Goal: Navigation & Orientation: Understand site structure

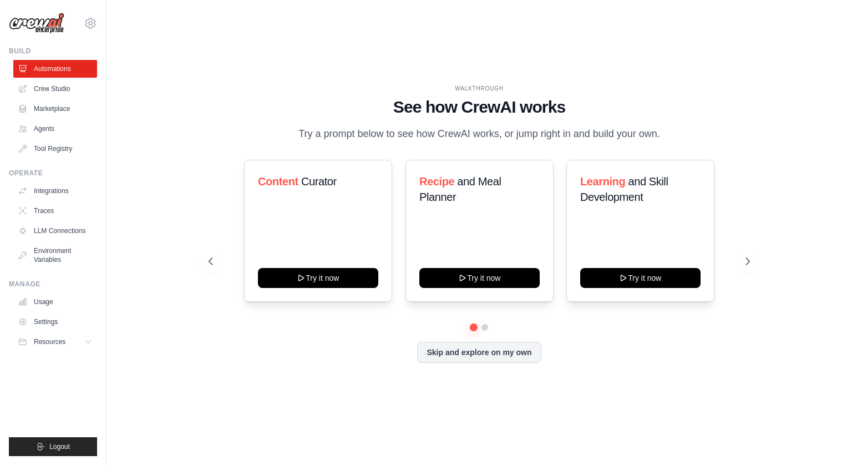
drag, startPoint x: 213, startPoint y: 99, endPoint x: 209, endPoint y: 90, distance: 9.9
click at [209, 90] on div "WALKTHROUGH See how [PERSON_NAME] works Try a prompt below to see how [PERSON_N…" at bounding box center [479, 113] width 541 height 58
click at [69, 227] on link "LLM Connections" at bounding box center [56, 231] width 84 height 18
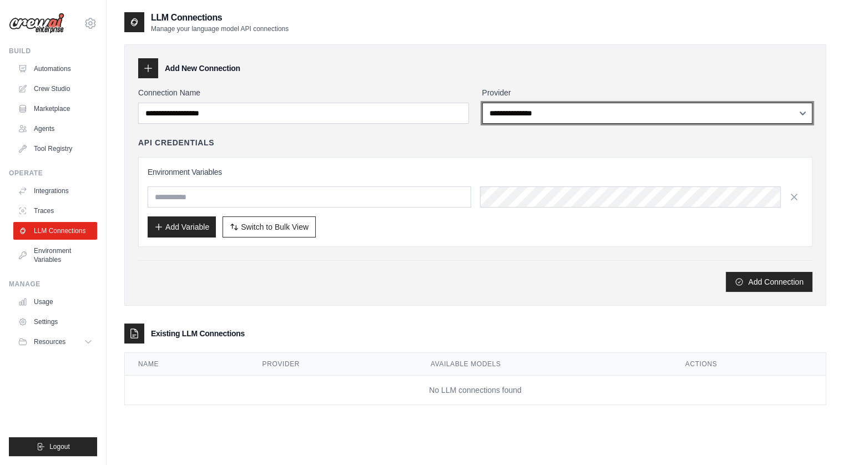
click at [630, 114] on select "**********" at bounding box center [647, 113] width 331 height 21
click at [482, 103] on select "**********" at bounding box center [647, 113] width 331 height 21
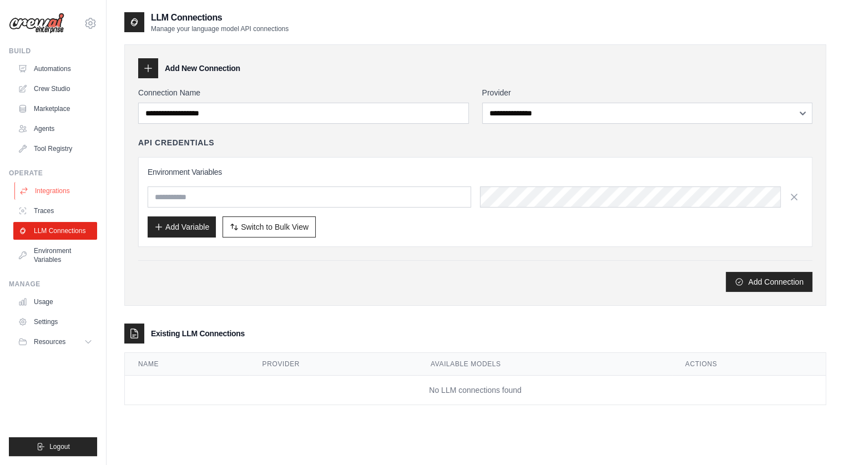
click at [53, 189] on link "Integrations" at bounding box center [56, 191] width 84 height 18
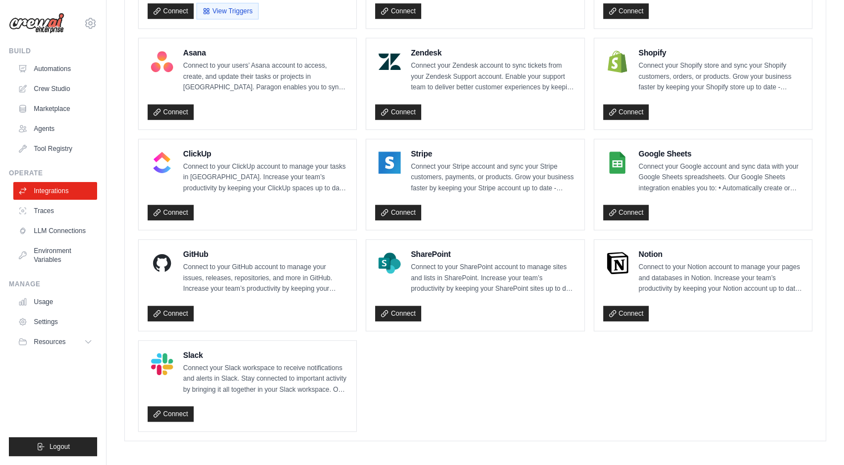
scroll to position [709, 0]
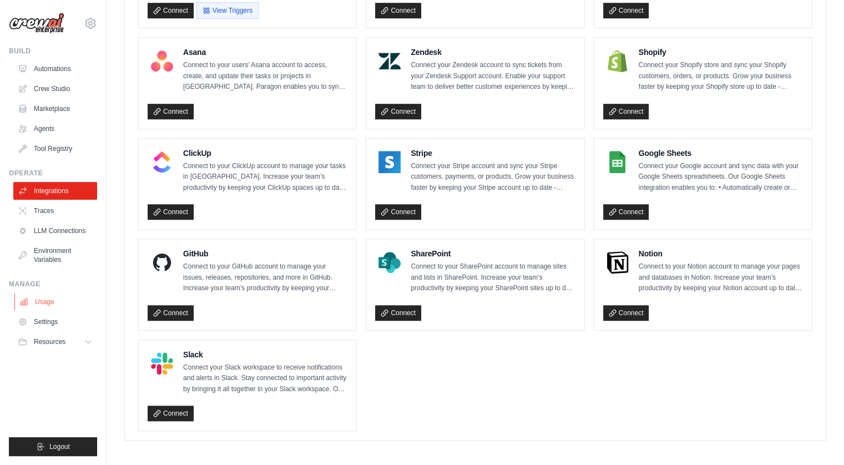
click at [40, 299] on link "Usage" at bounding box center [56, 302] width 84 height 18
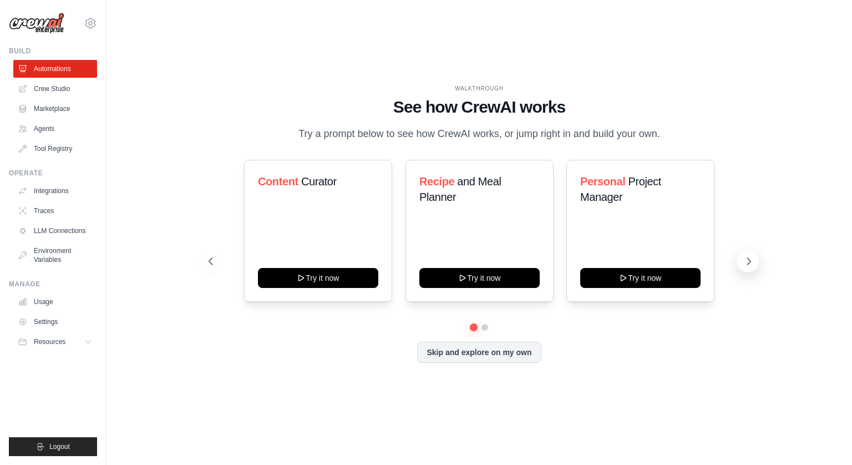
click at [750, 257] on icon at bounding box center [748, 261] width 11 height 11
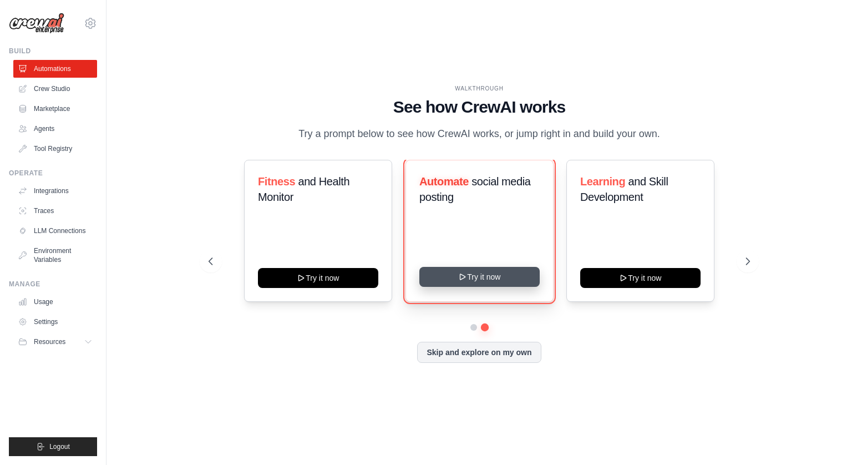
click at [476, 273] on button "Try it now" at bounding box center [479, 277] width 120 height 20
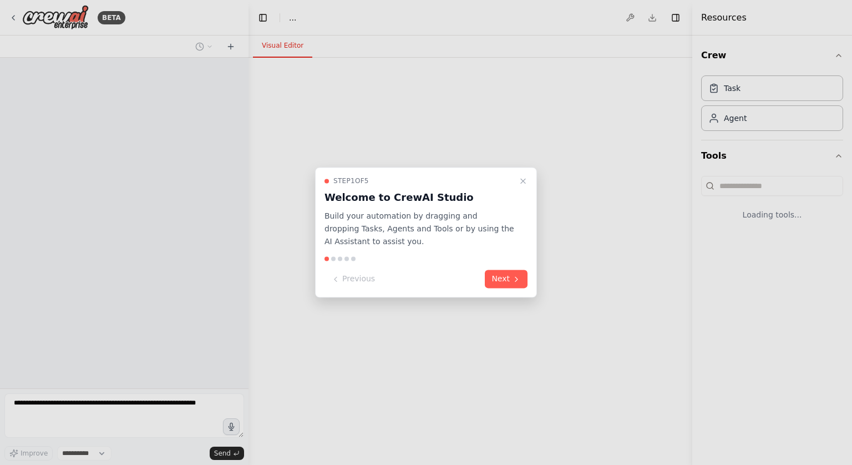
select select "****"
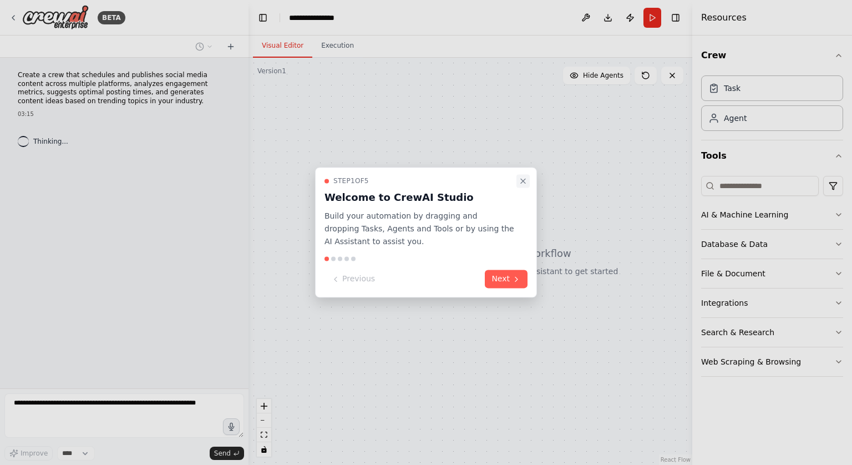
click at [524, 179] on icon "Close walkthrough" at bounding box center [523, 180] width 9 height 9
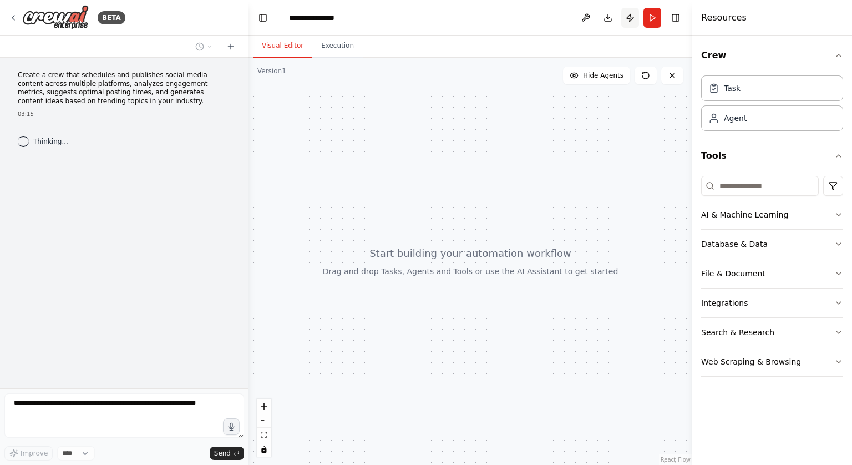
click at [629, 17] on button "Publish" at bounding box center [630, 18] width 18 height 20
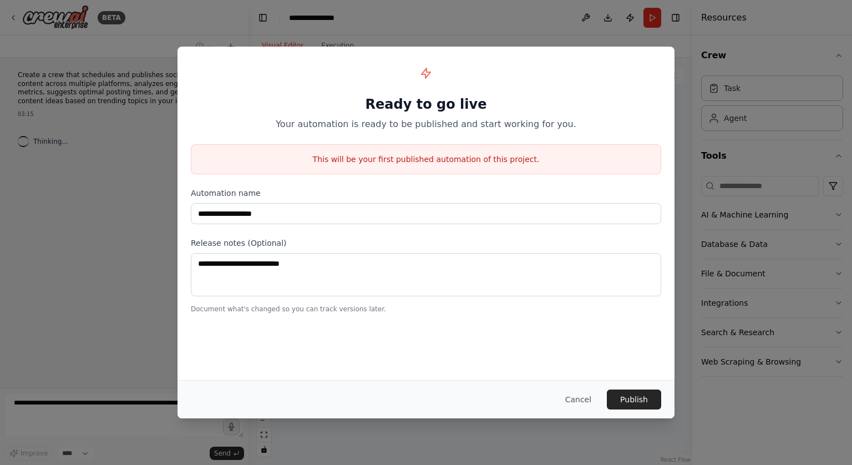
click at [579, 401] on button "Cancel" at bounding box center [578, 399] width 44 height 20
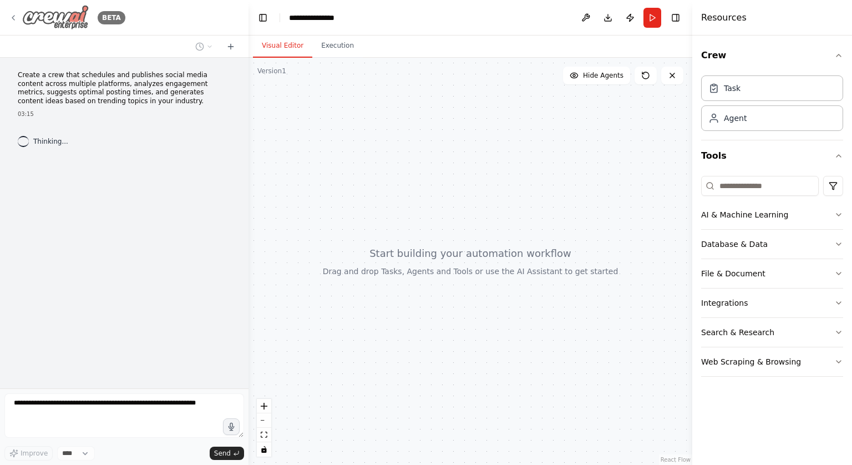
click at [10, 14] on icon at bounding box center [13, 17] width 9 height 9
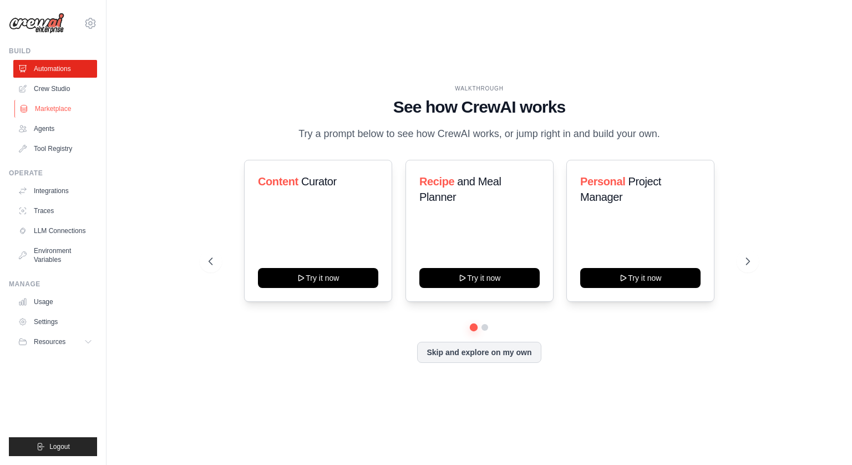
click at [38, 106] on link "Marketplace" at bounding box center [56, 109] width 84 height 18
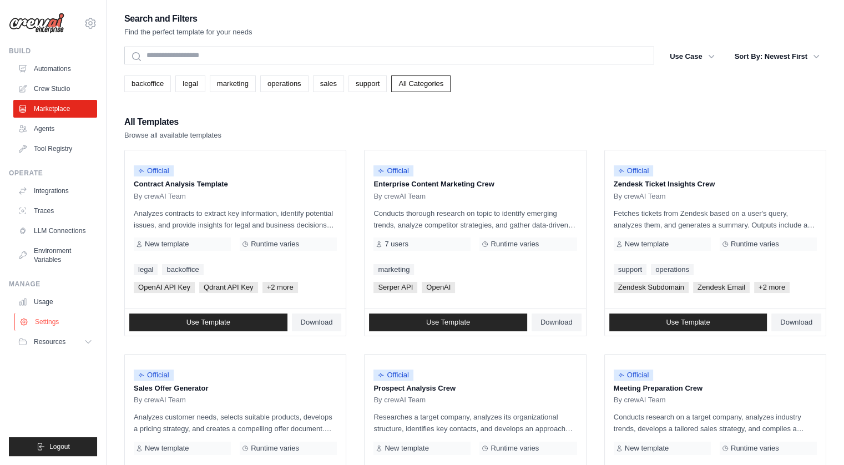
click at [42, 321] on link "Settings" at bounding box center [56, 322] width 84 height 18
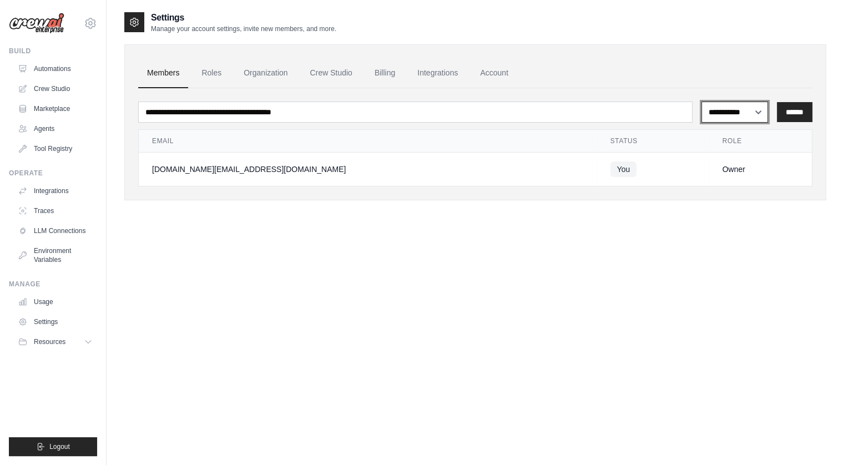
click at [747, 109] on select "**********" at bounding box center [734, 111] width 67 height 21
click at [216, 69] on link "Roles" at bounding box center [211, 73] width 38 height 30
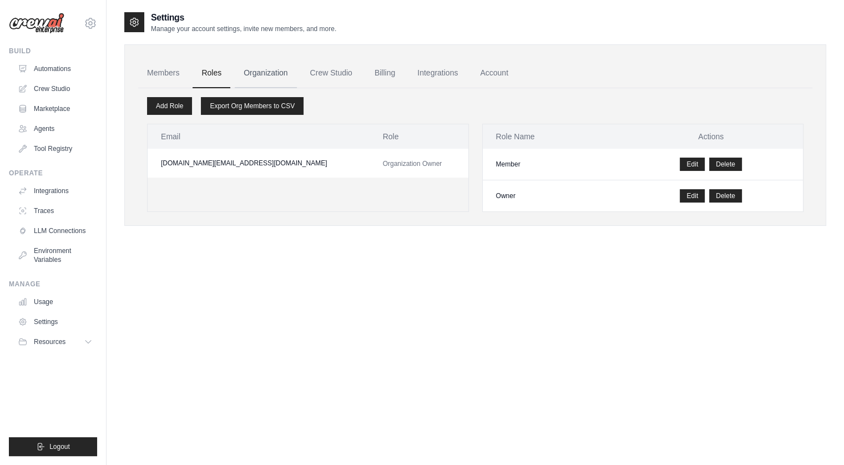
click at [261, 69] on link "Organization" at bounding box center [266, 73] width 62 height 30
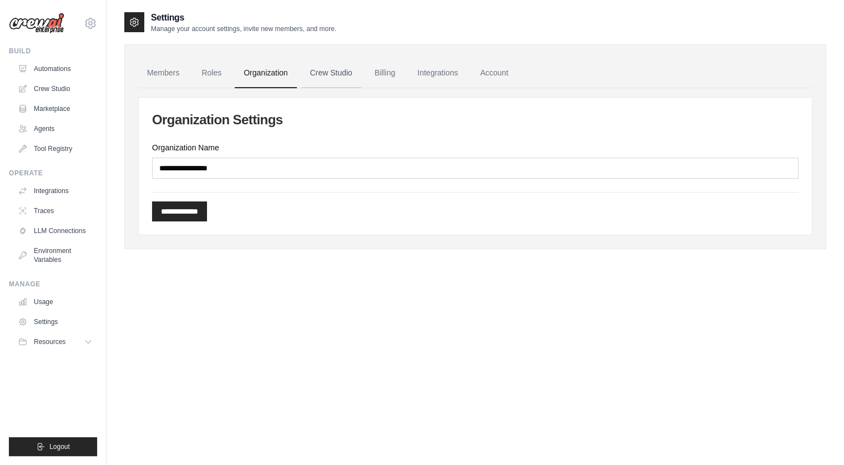
click at [330, 75] on link "Crew Studio" at bounding box center [331, 73] width 60 height 30
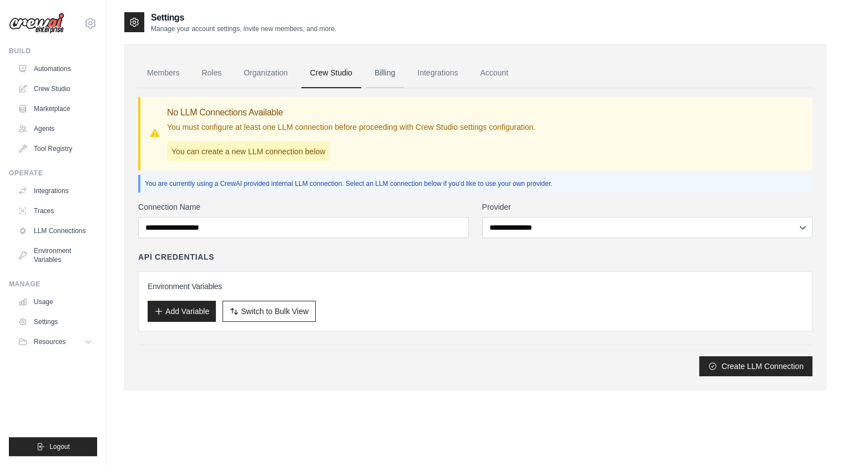
click at [383, 72] on link "Billing" at bounding box center [384, 73] width 38 height 30
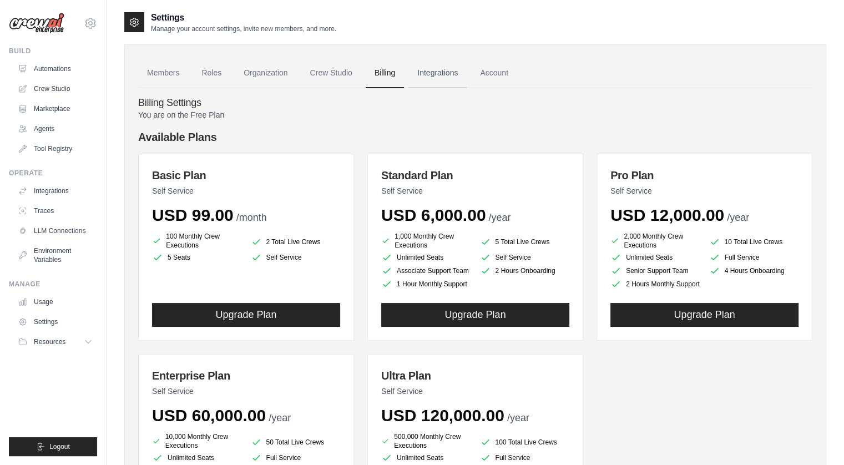
click at [437, 72] on link "Integrations" at bounding box center [437, 73] width 58 height 30
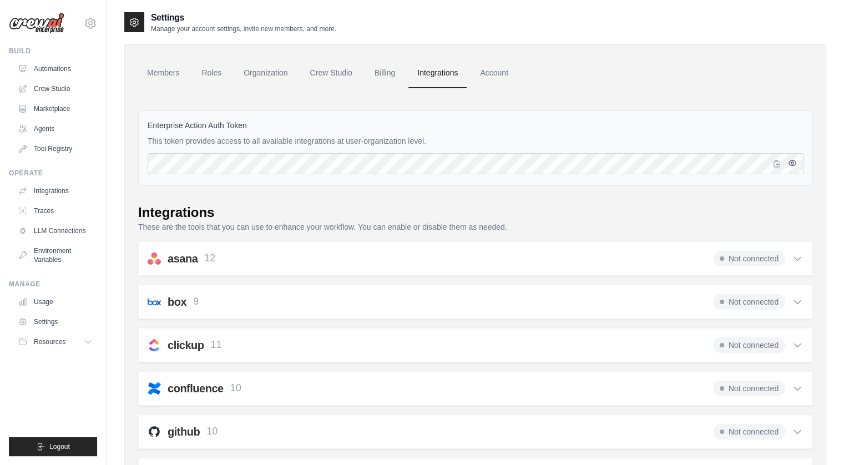
click at [790, 159] on icon "button" at bounding box center [791, 163] width 9 height 9
click at [791, 162] on icon "button" at bounding box center [791, 163] width 9 height 9
click at [794, 161] on icon "button" at bounding box center [791, 163] width 7 height 7
click at [495, 70] on link "Account" at bounding box center [494, 73] width 46 height 30
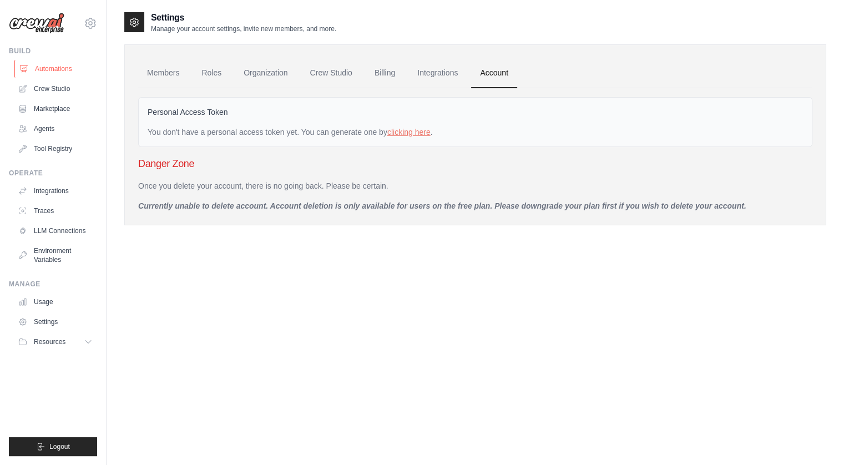
click at [53, 66] on link "Automations" at bounding box center [56, 69] width 84 height 18
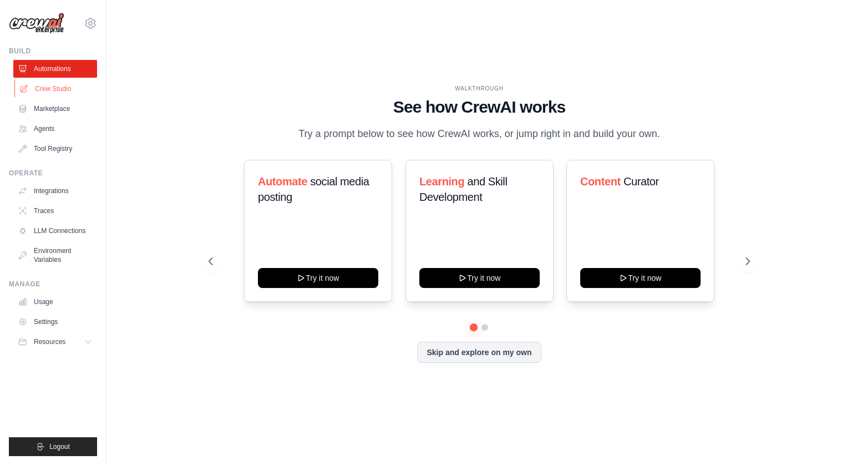
click at [49, 86] on link "Crew Studio" at bounding box center [56, 89] width 84 height 18
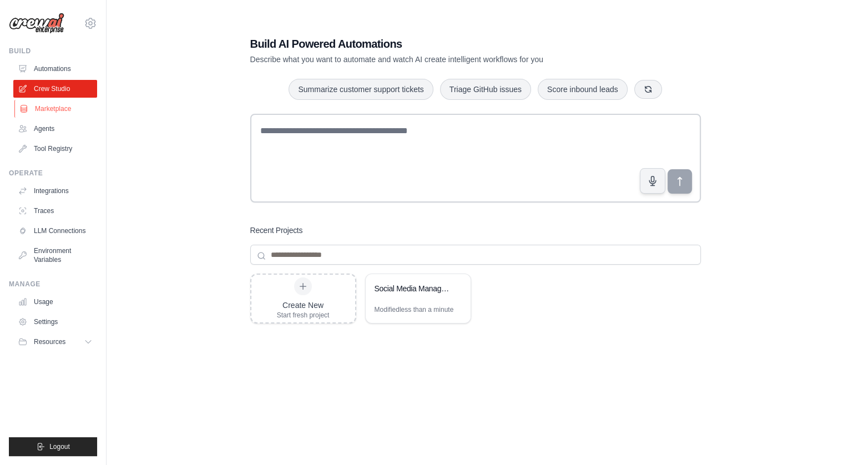
click at [52, 108] on link "Marketplace" at bounding box center [56, 109] width 84 height 18
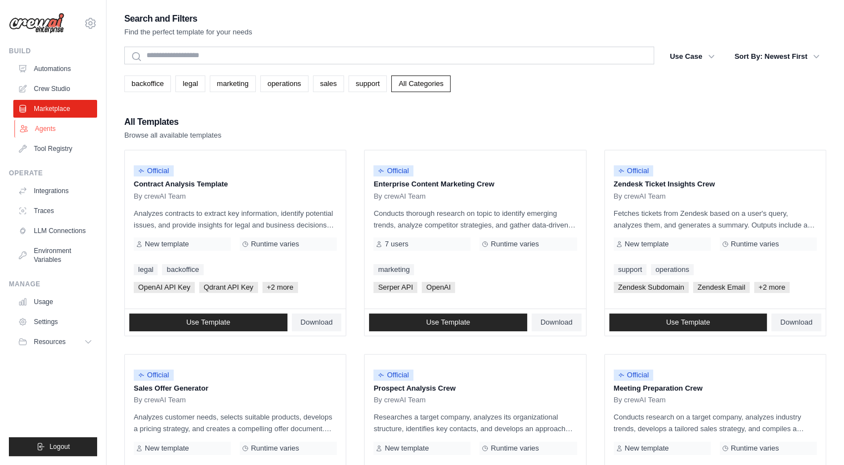
click at [40, 128] on link "Agents" at bounding box center [56, 129] width 84 height 18
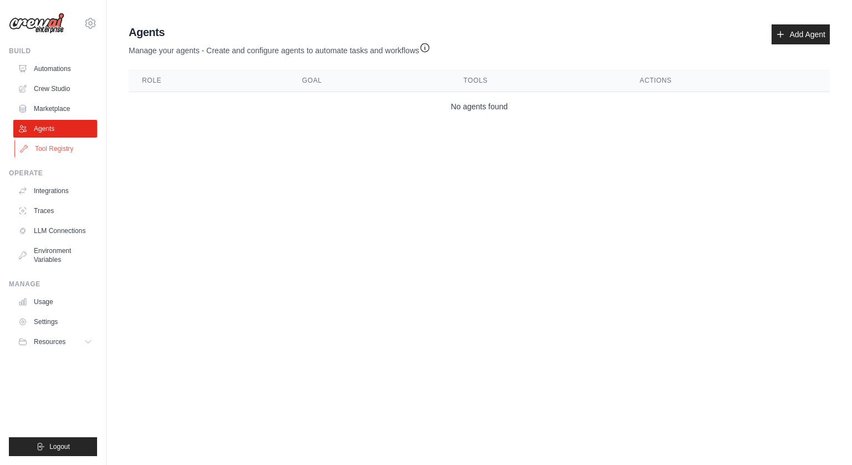
click at [67, 148] on link "Tool Registry" at bounding box center [56, 149] width 84 height 18
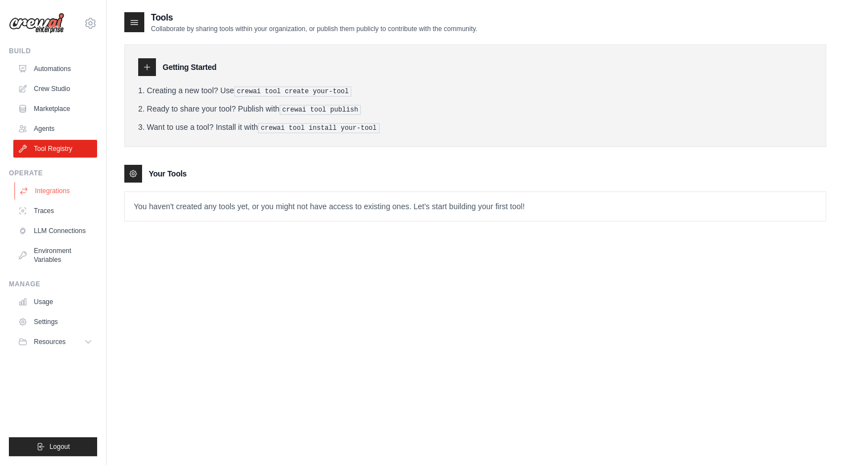
click at [35, 190] on link "Integrations" at bounding box center [56, 191] width 84 height 18
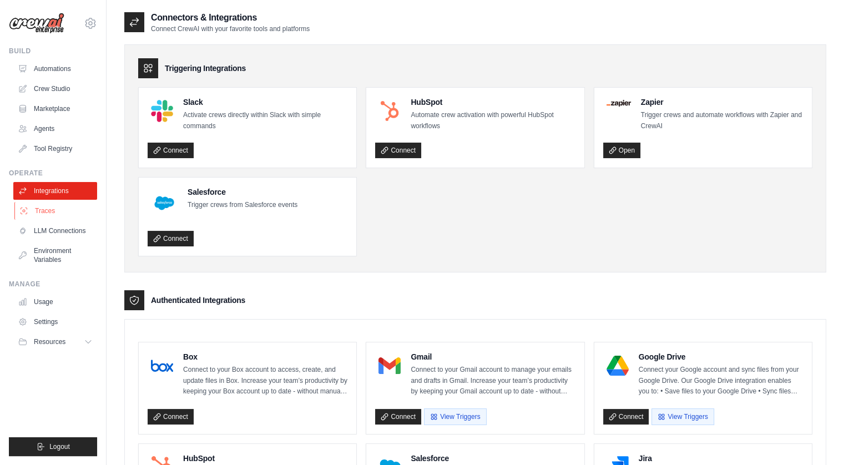
click at [49, 209] on link "Traces" at bounding box center [56, 211] width 84 height 18
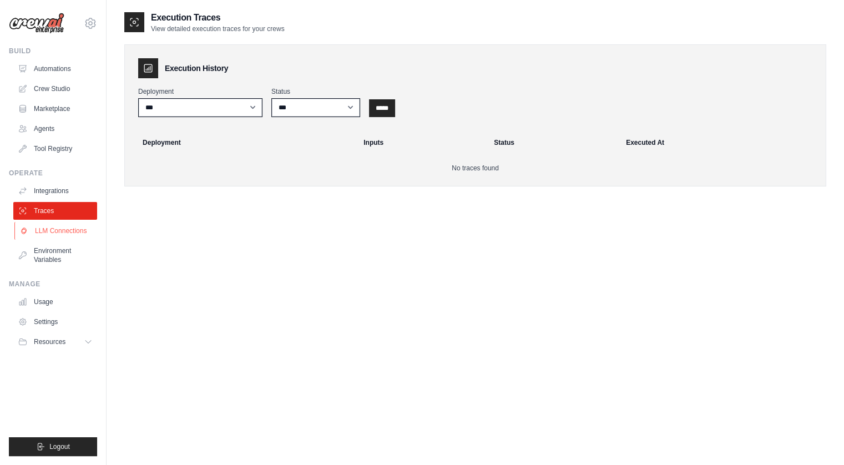
click at [50, 228] on link "LLM Connections" at bounding box center [56, 231] width 84 height 18
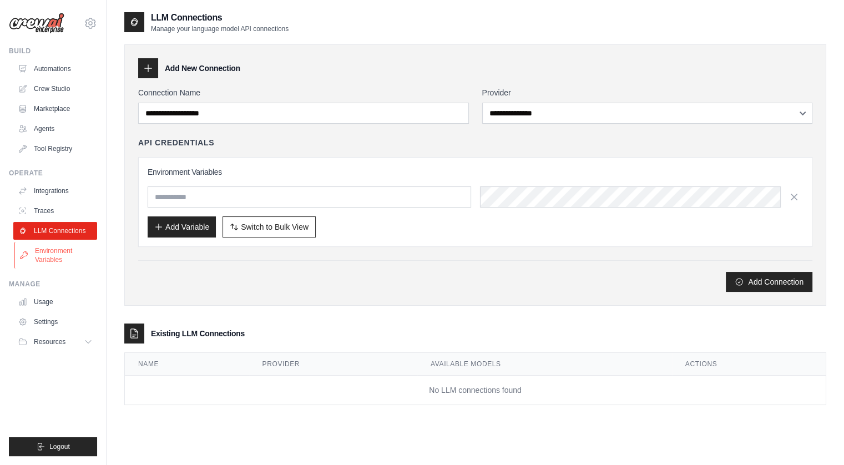
click at [50, 257] on link "Environment Variables" at bounding box center [56, 255] width 84 height 27
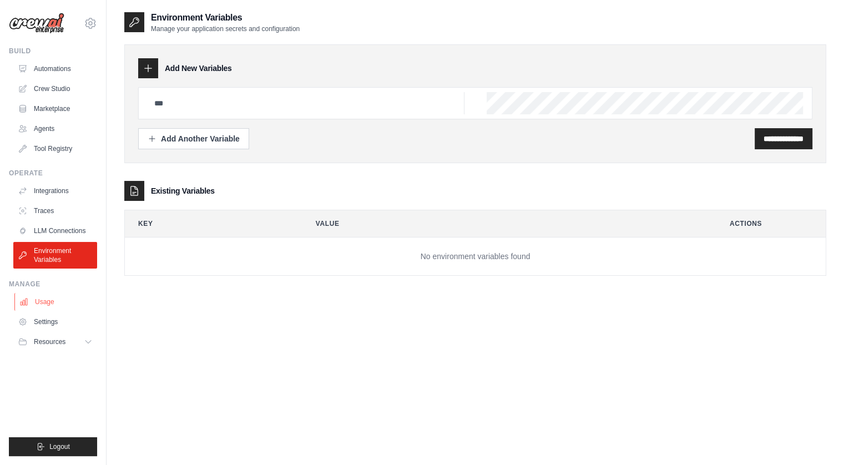
click at [40, 301] on link "Usage" at bounding box center [56, 302] width 84 height 18
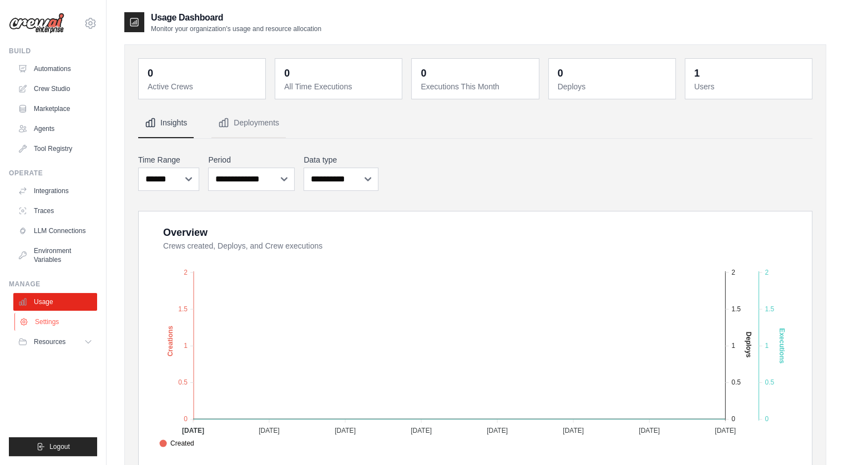
click at [44, 323] on link "Settings" at bounding box center [56, 322] width 84 height 18
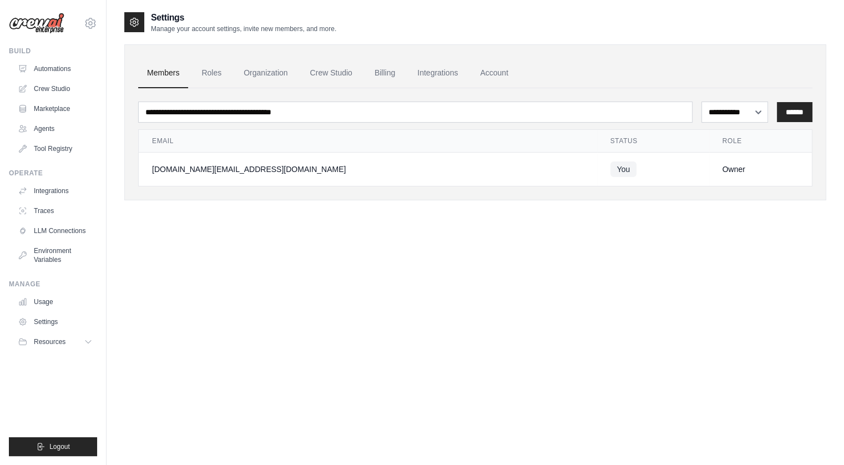
click at [44, 345] on span "Resources" at bounding box center [50, 341] width 32 height 9
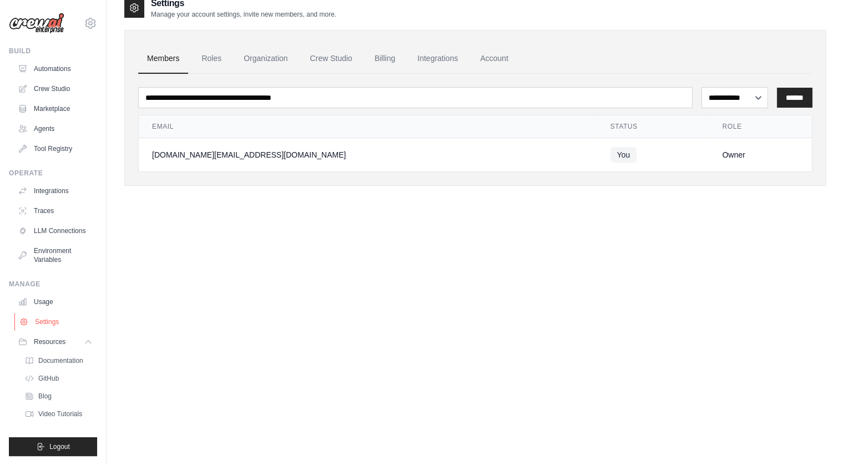
scroll to position [22, 0]
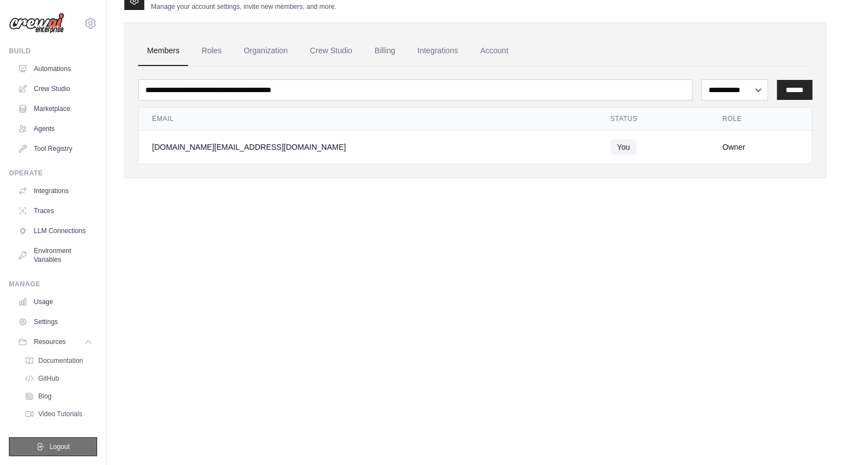
click at [46, 443] on button "Logout" at bounding box center [53, 446] width 88 height 19
